Goal: Task Accomplishment & Management: Manage account settings

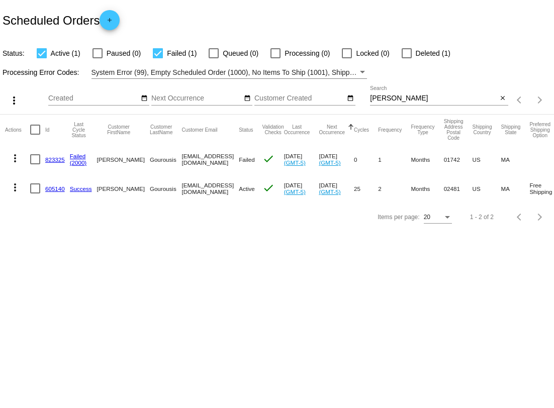
click at [369, 100] on div "Aug Jan Feb Mar Apr Su Mo" at bounding box center [209, 100] width 322 height 29
click at [392, 99] on input "[PERSON_NAME]" at bounding box center [433, 98] width 127 height 8
type input "[PERSON_NAME]"
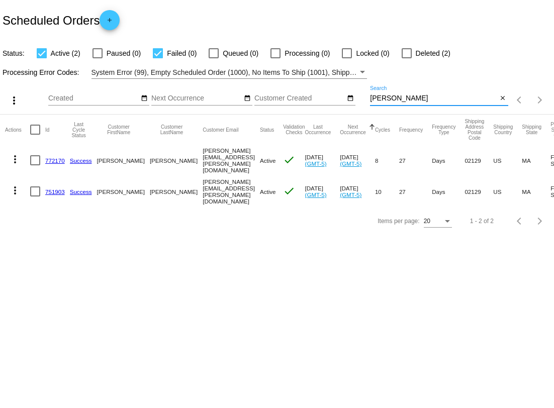
click at [52, 161] on link "772170" at bounding box center [55, 160] width 20 height 7
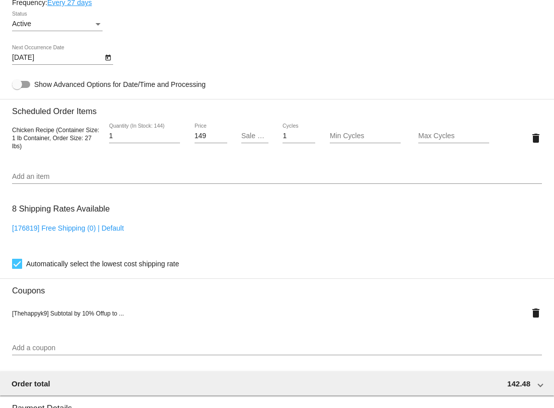
scroll to position [647, 0]
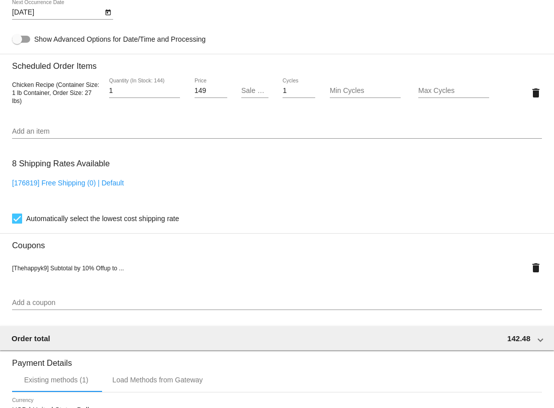
click at [82, 136] on input "Add an item" at bounding box center [277, 132] width 530 height 8
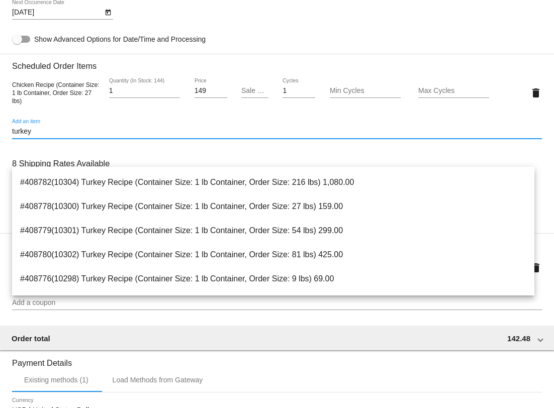
scroll to position [379, 0]
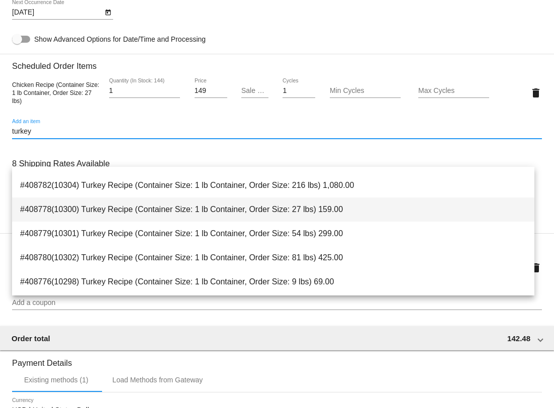
type input "turkey"
click at [130, 213] on span "#408778(10300) Turkey Recipe (Container Size: 1 lb Container, Order Size: 27 lb…" at bounding box center [273, 209] width 506 height 24
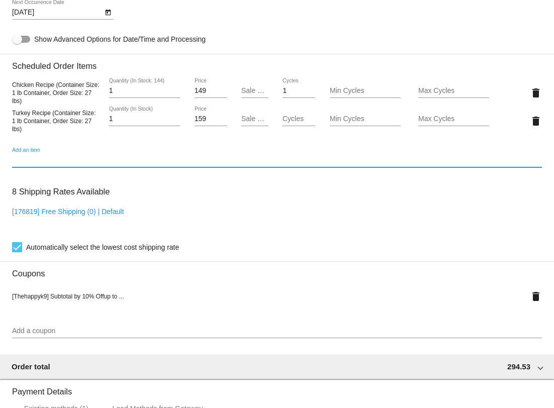
click at [109, 176] on div "Add an item" at bounding box center [277, 162] width 530 height 29
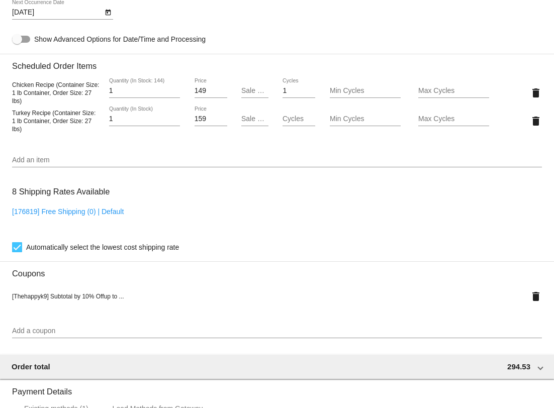
click at [245, 29] on div "[DATE] Next Occurrence Date" at bounding box center [277, 14] width 530 height 29
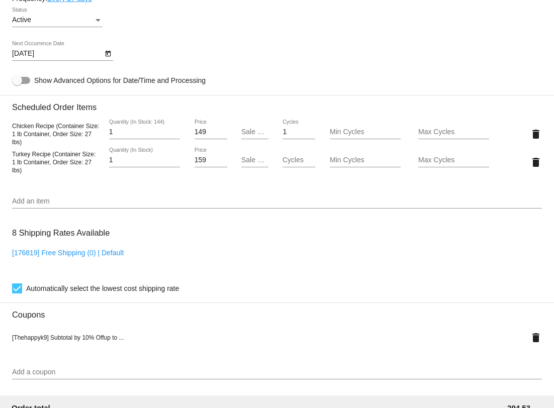
scroll to position [596, 0]
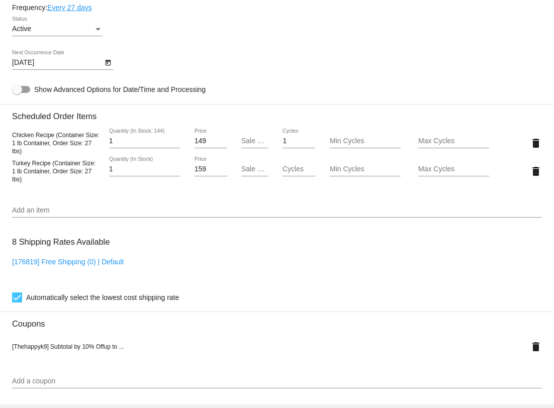
click at [245, 45] on div "Active Status" at bounding box center [277, 31] width 530 height 29
click at [205, 45] on div "Active Status" at bounding box center [277, 31] width 530 height 29
click at [166, 45] on div "Active Status" at bounding box center [277, 31] width 530 height 29
click at [149, 45] on div "Active Status" at bounding box center [277, 31] width 530 height 29
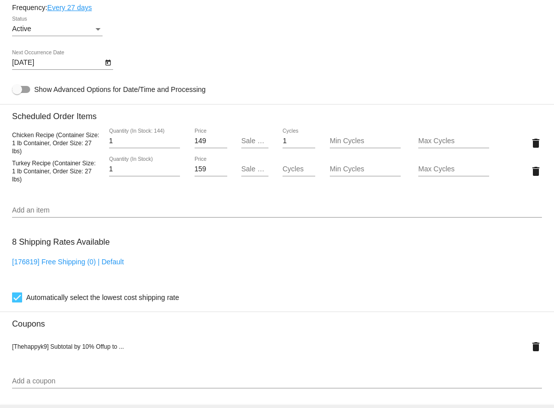
click at [178, 79] on div "[DATE] Next Occurrence Date" at bounding box center [277, 64] width 530 height 29
click at [207, 173] on input "159" at bounding box center [210, 169] width 33 height 8
type input "150"
click at [209, 167] on mat-card "Customer 3989664: Matthew Bagnall [EMAIL_ADDRESS][PERSON_NAME][DOMAIN_NAME] Cus…" at bounding box center [277, 151] width 554 height 1068
type input "140"
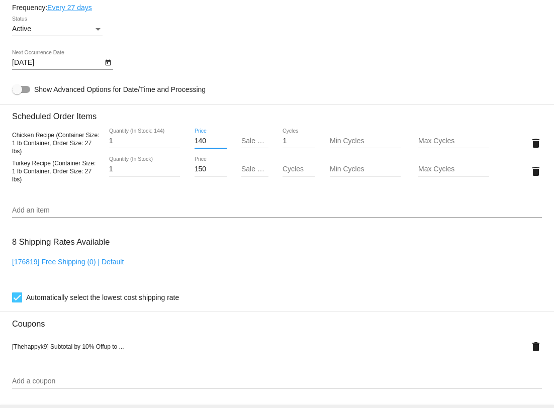
click at [262, 79] on mat-card "Customer 3989664: Matthew Bagnall [EMAIL_ADDRESS][PERSON_NAME][DOMAIN_NAME] Cus…" at bounding box center [277, 151] width 554 height 1068
click at [253, 45] on div "Active Status" at bounding box center [277, 31] width 530 height 29
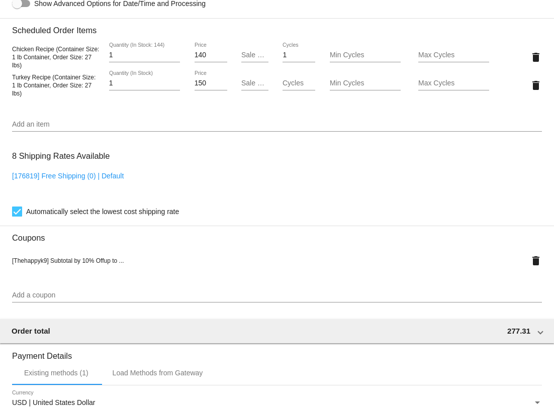
scroll to position [681, 0]
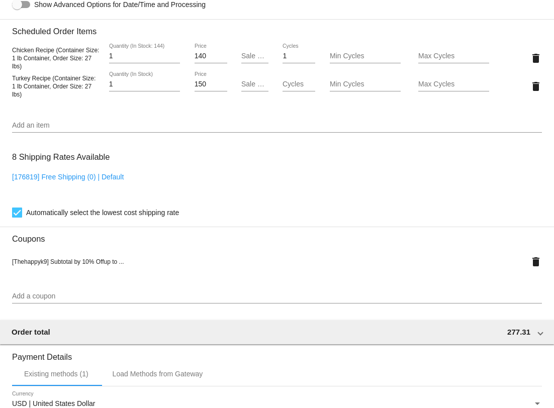
click at [271, 142] on div "Add an item" at bounding box center [277, 127] width 530 height 29
click at [247, 173] on mat-card-content "Customer 3989664: Matthew Bagnall [EMAIL_ADDRESS][PERSON_NAME][DOMAIN_NAME] Cus…" at bounding box center [277, 49] width 530 height 1010
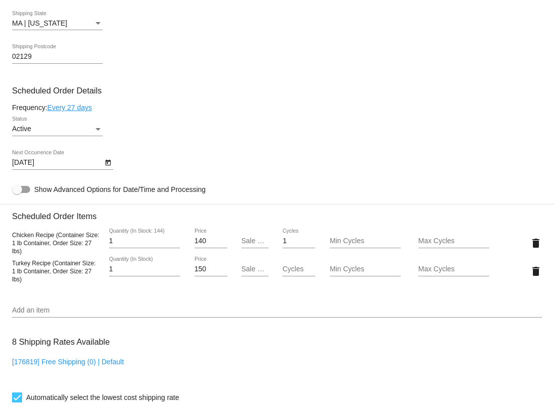
scroll to position [520, 0]
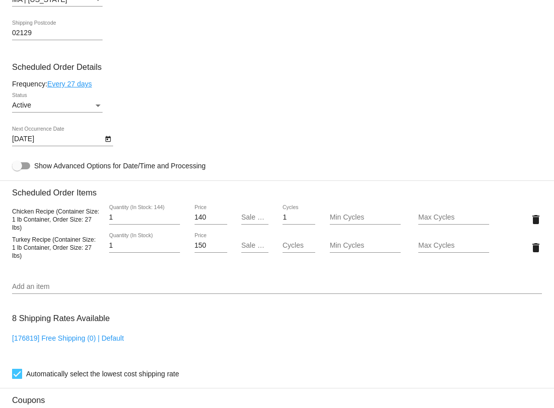
click at [105, 145] on icon "Open calendar" at bounding box center [108, 139] width 7 height 12
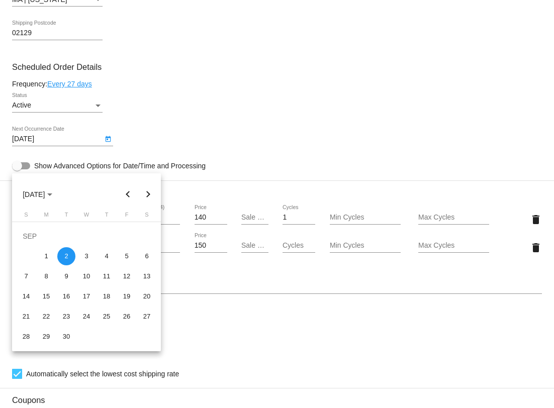
click at [69, 108] on div at bounding box center [277, 204] width 554 height 408
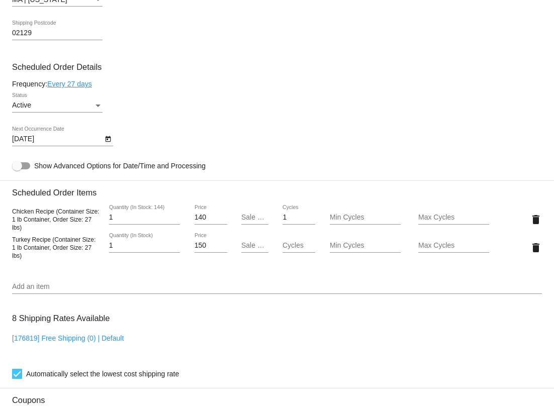
click at [69, 88] on link "Every 27 days" at bounding box center [69, 84] width 45 height 8
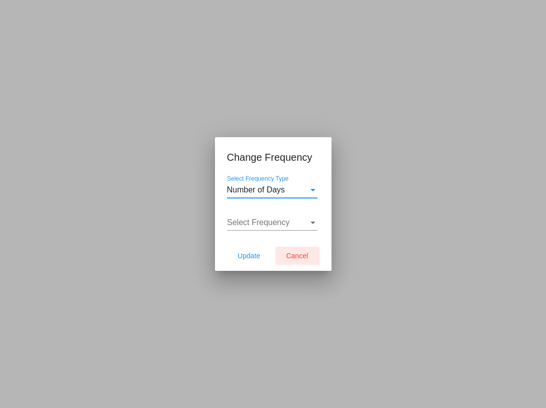
click at [307, 252] on span "Cancel" at bounding box center [297, 256] width 22 height 8
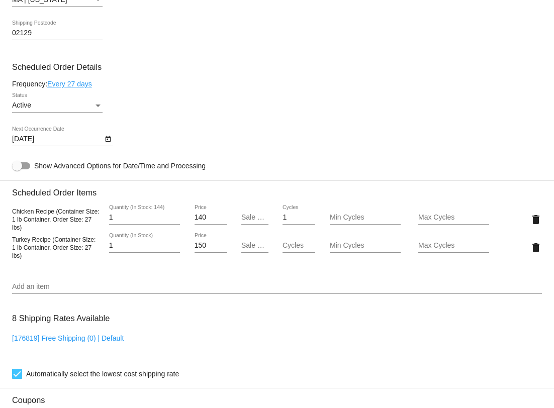
click at [168, 122] on div "Active Status" at bounding box center [277, 107] width 530 height 29
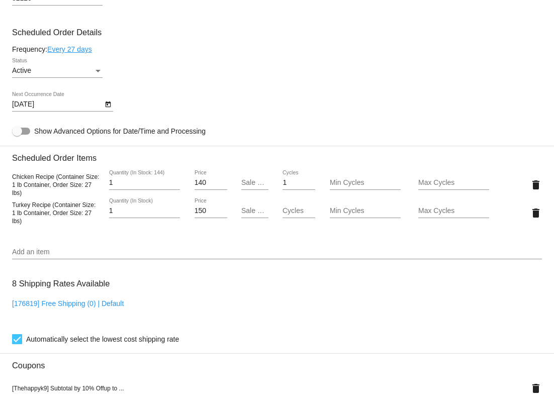
scroll to position [530, 0]
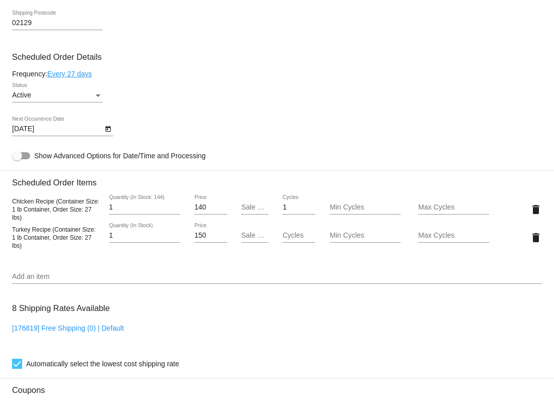
click at [108, 135] on icon "Open calendar" at bounding box center [108, 129] width 7 height 12
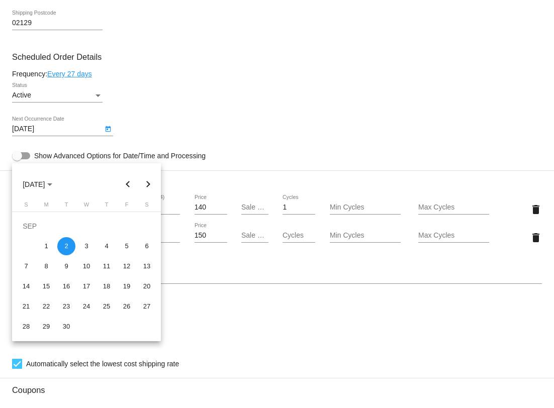
click at [129, 184] on button "Previous month" at bounding box center [128, 184] width 20 height 20
click at [149, 185] on button "Next month" at bounding box center [148, 184] width 20 height 20
click at [46, 266] on div "8" at bounding box center [46, 266] width 18 height 18
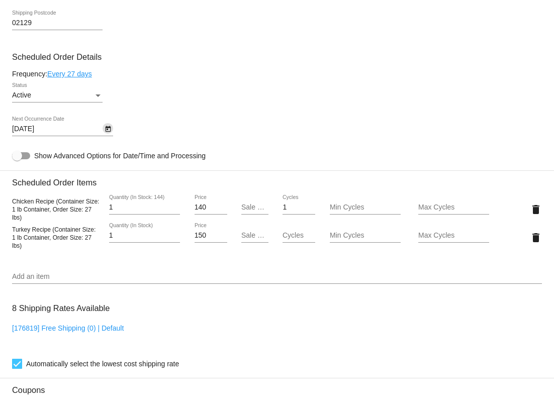
click at [186, 112] on div "Active Status" at bounding box center [277, 97] width 530 height 29
click at [106, 135] on icon "Open calendar" at bounding box center [108, 129] width 7 height 12
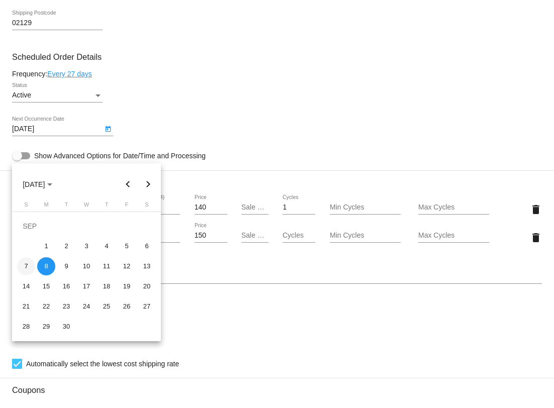
click at [28, 269] on div "7" at bounding box center [26, 266] width 18 height 18
type input "[DATE]"
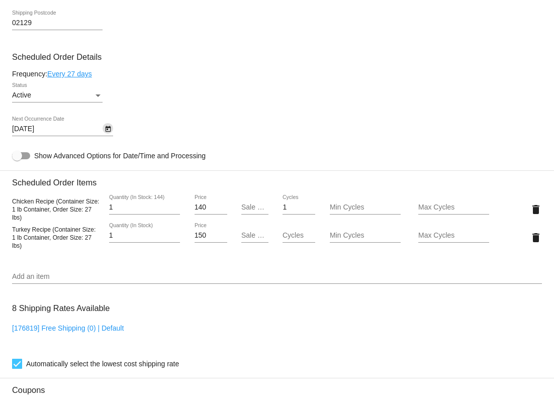
click at [284, 112] on div "Active Status" at bounding box center [277, 97] width 530 height 29
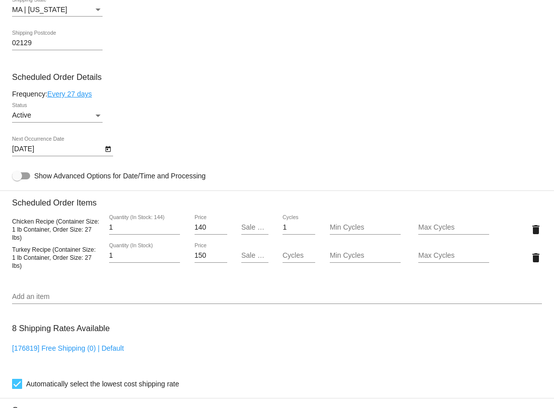
scroll to position [500, 0]
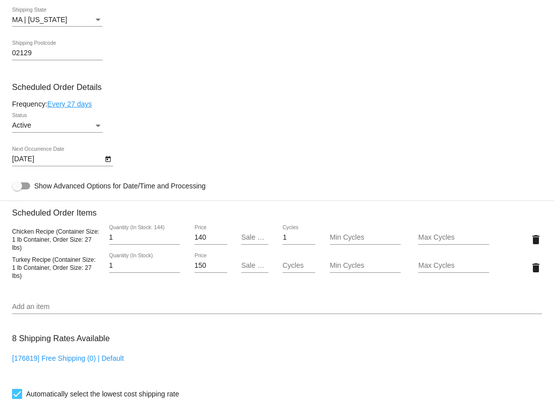
click at [109, 165] on icon "Open calendar" at bounding box center [108, 159] width 7 height 12
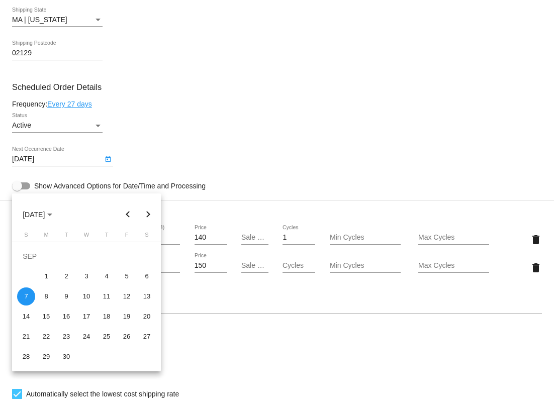
click at [127, 213] on button "Previous month" at bounding box center [128, 214] width 20 height 20
click at [149, 217] on button "Next month" at bounding box center [148, 214] width 20 height 20
click at [242, 184] on div at bounding box center [277, 204] width 554 height 408
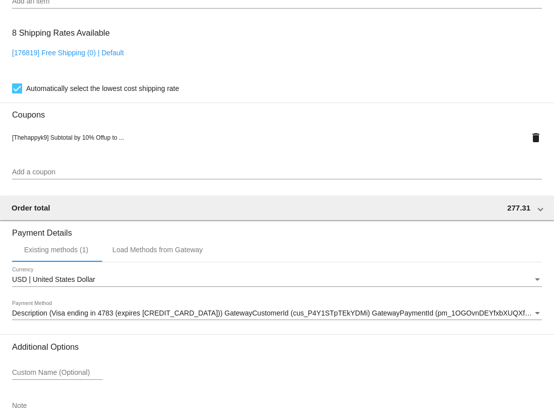
scroll to position [903, 0]
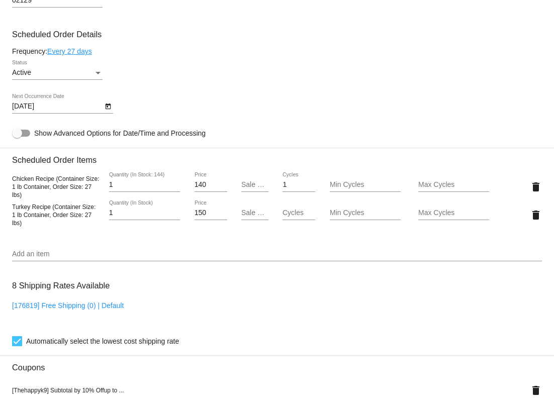
scroll to position [501, 0]
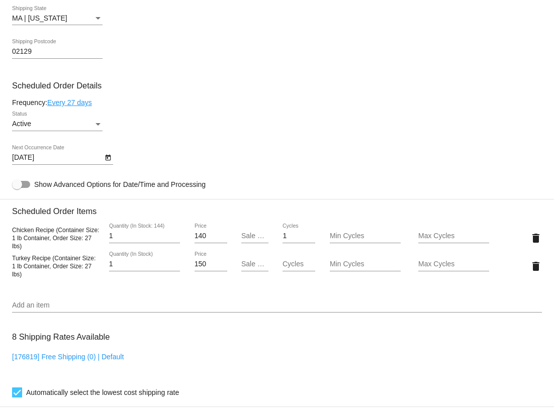
click at [172, 174] on div "[DATE] Next Occurrence Date" at bounding box center [277, 159] width 530 height 29
click at [109, 164] on icon "Open calendar" at bounding box center [108, 158] width 7 height 12
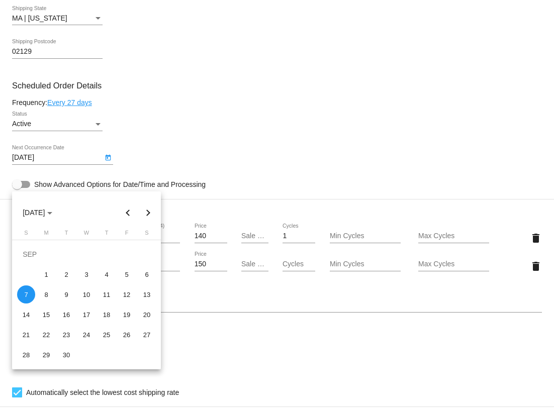
click at [25, 297] on div "7" at bounding box center [26, 294] width 18 height 18
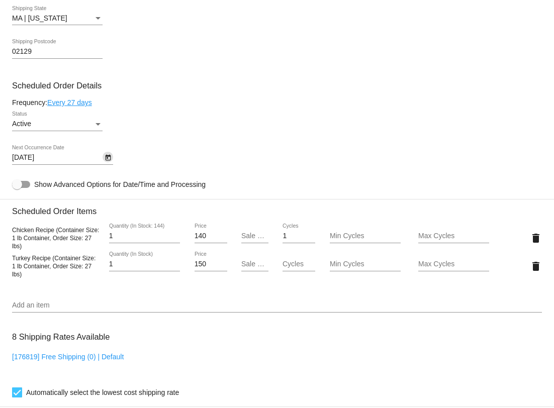
click at [267, 140] on div "Active Status" at bounding box center [277, 126] width 530 height 29
click at [190, 139] on div "Active Status" at bounding box center [277, 126] width 530 height 29
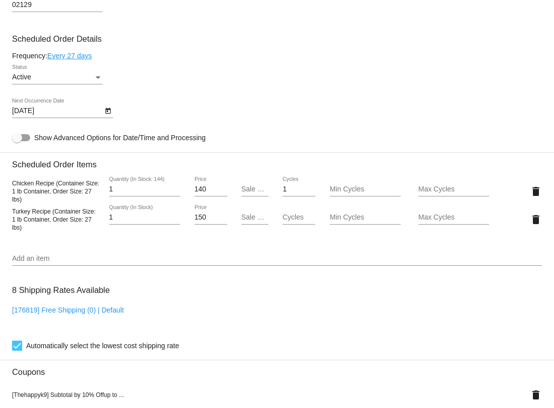
scroll to position [549, 0]
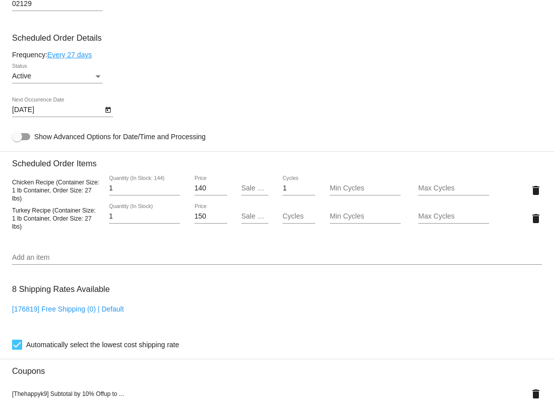
drag, startPoint x: 239, startPoint y: 171, endPoint x: 65, endPoint y: 179, distance: 174.0
click at [65, 179] on mat-card-content "Customer 3989664: Matthew Bagnall [EMAIL_ADDRESS][PERSON_NAME][DOMAIN_NAME] Cus…" at bounding box center [277, 181] width 530 height 1010
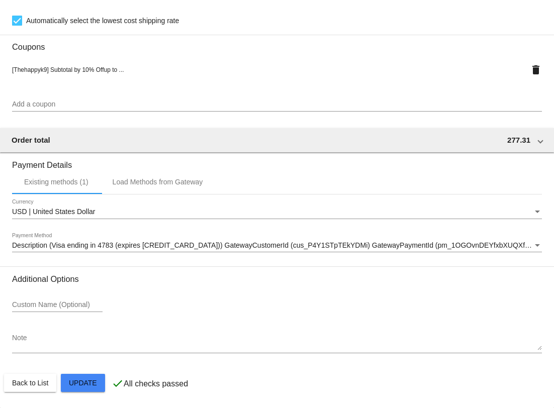
scroll to position [903, 0]
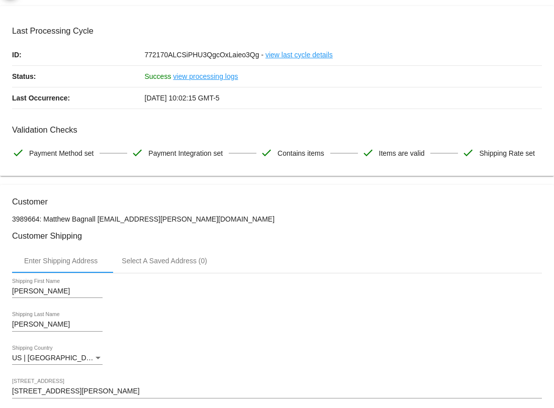
scroll to position [0, 0]
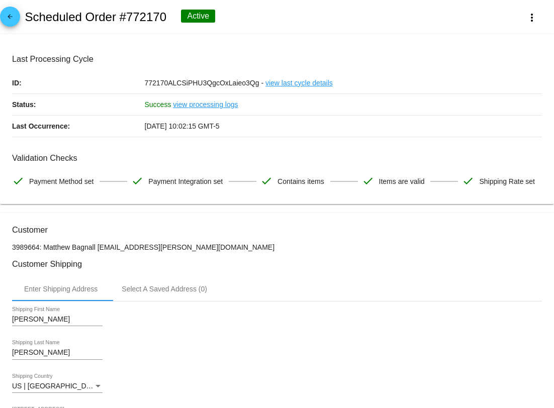
click at [381, 10] on div "arrow_back Scheduled Order #772170 Active more_vert" at bounding box center [277, 17] width 554 height 34
click at [8, 20] on mat-icon "arrow_back" at bounding box center [10, 19] width 12 height 12
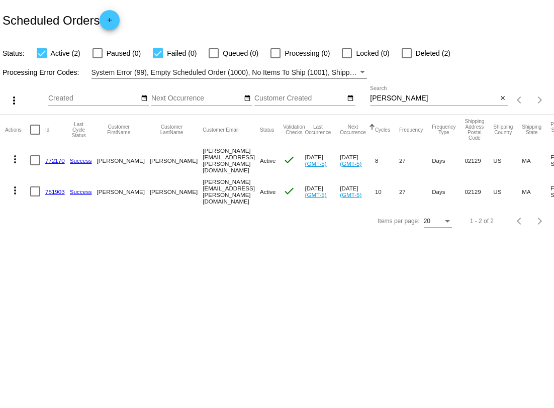
click at [13, 188] on mat-icon "more_vert" at bounding box center [15, 190] width 12 height 12
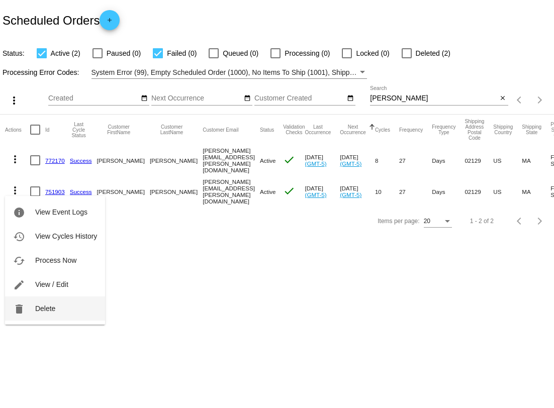
click at [33, 314] on button "delete Delete" at bounding box center [55, 308] width 100 height 24
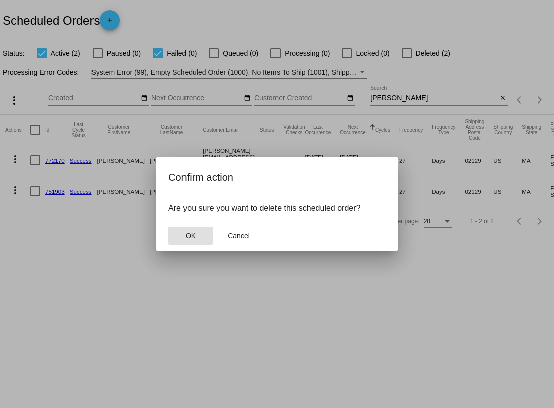
click at [191, 236] on span "OK" at bounding box center [190, 236] width 10 height 8
